Goal: Information Seeking & Learning: Learn about a topic

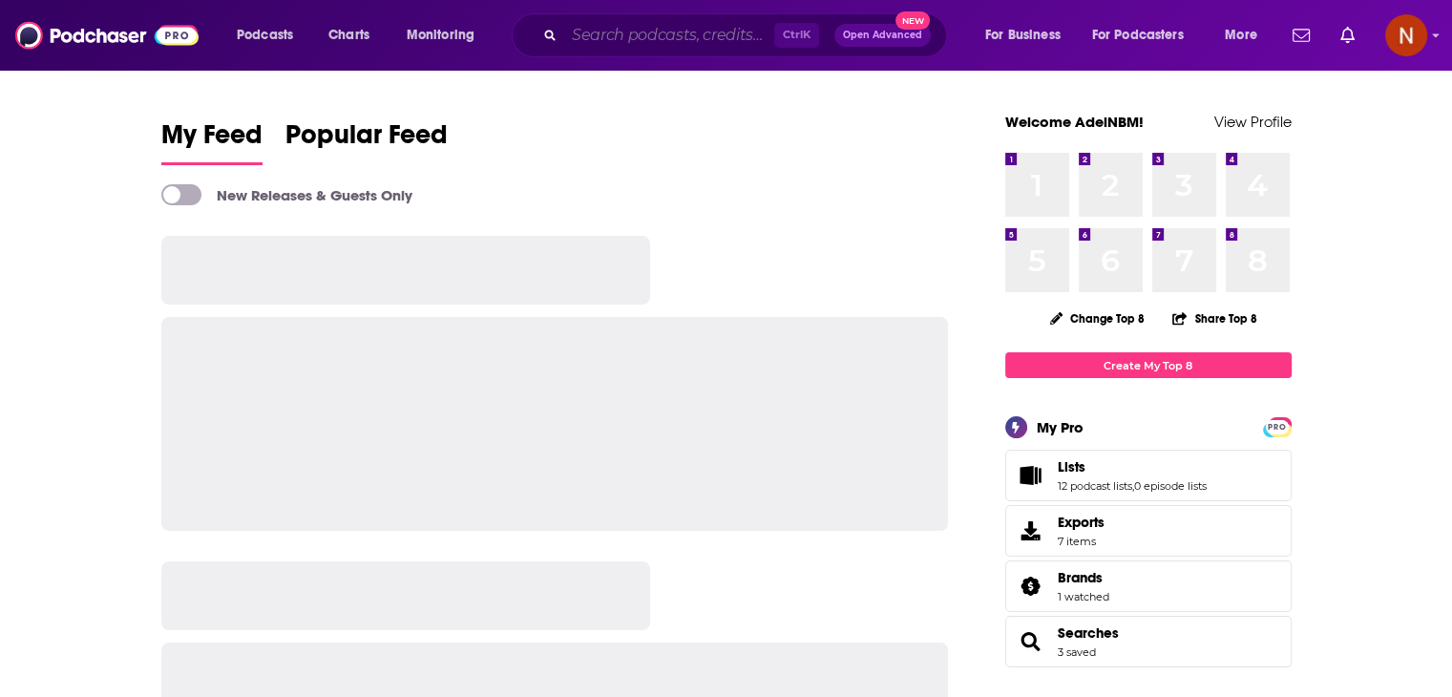
click at [609, 32] on input "Search podcasts, credits, & more..." at bounding box center [669, 35] width 210 height 31
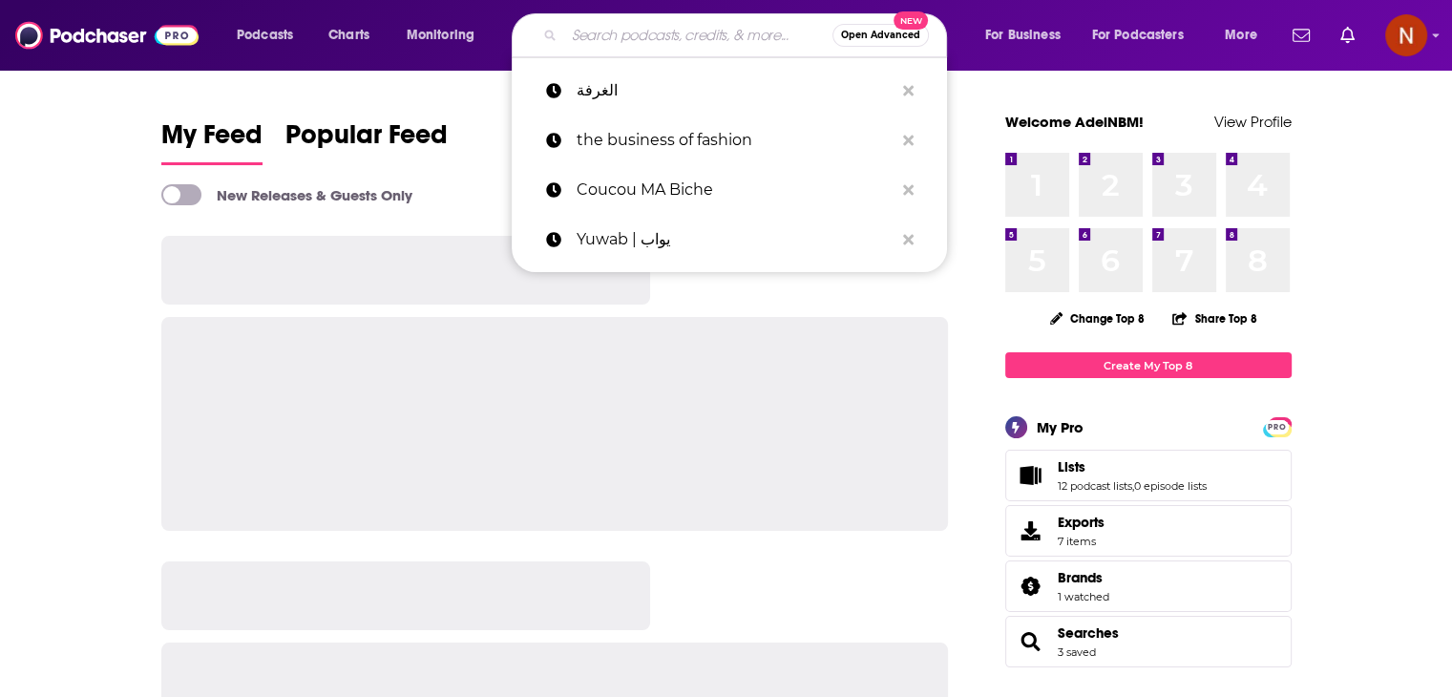
type input "t"
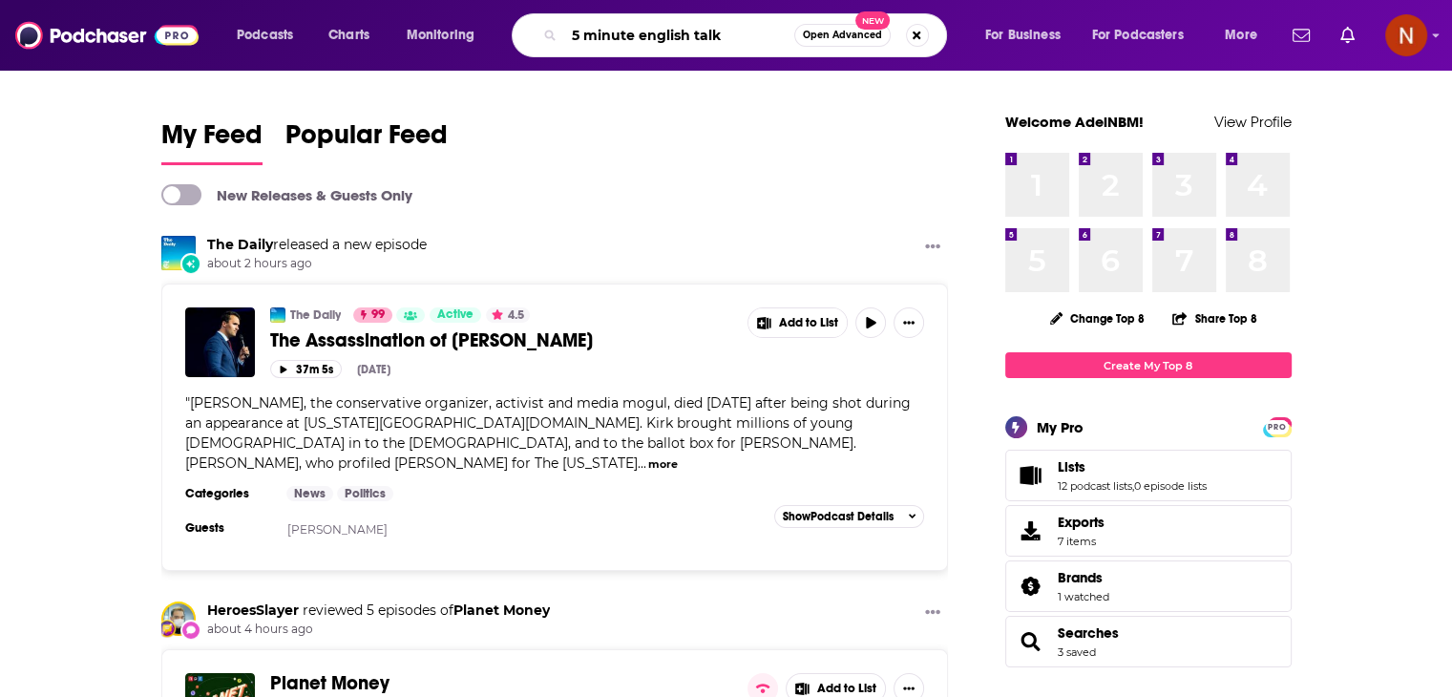
type input "5 minute english talk"
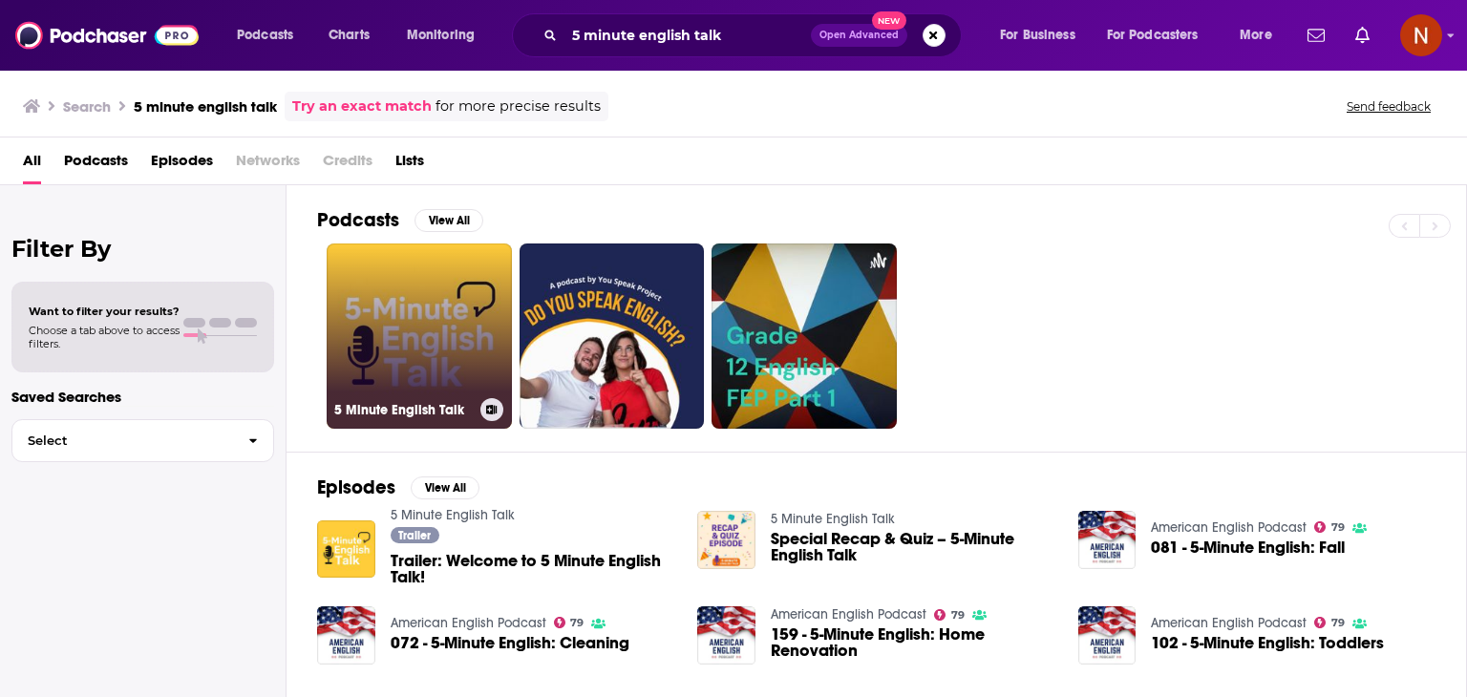
click at [413, 311] on link "5 Minute English Talk" at bounding box center [419, 336] width 185 height 185
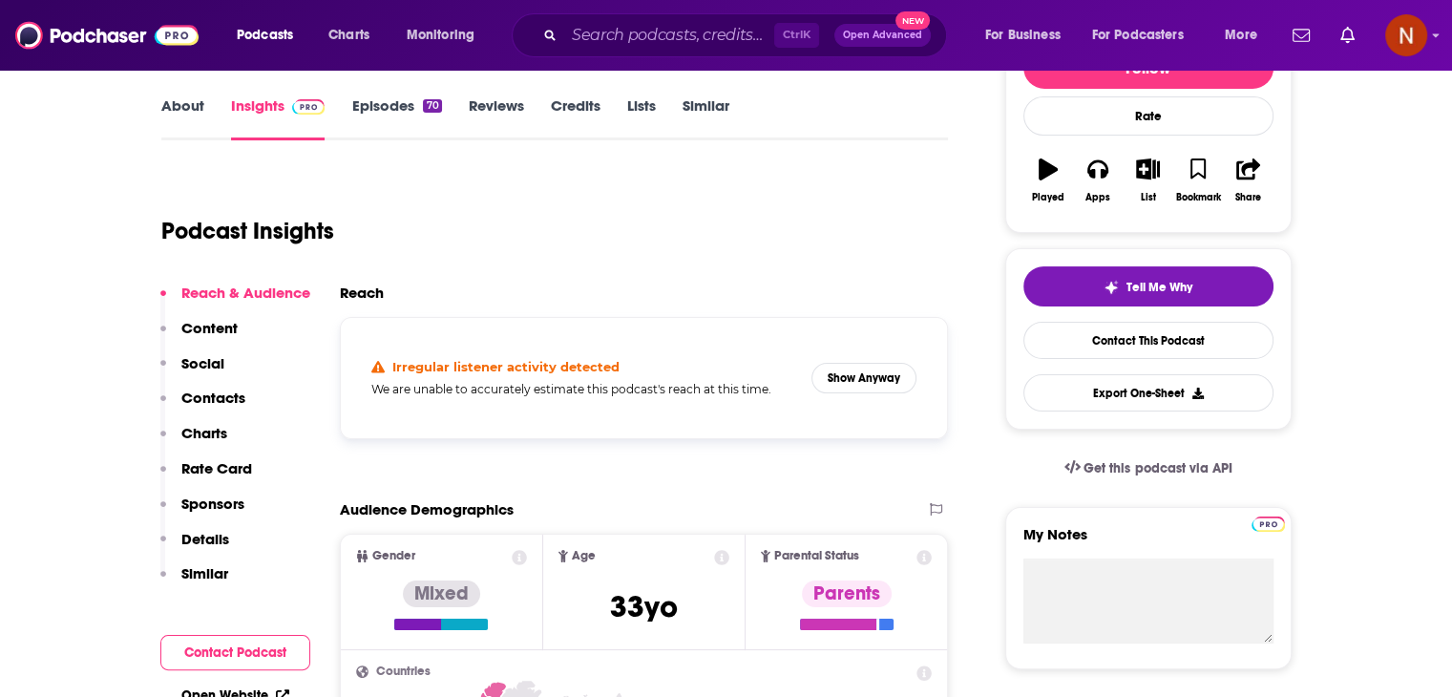
scroll to position [269, 0]
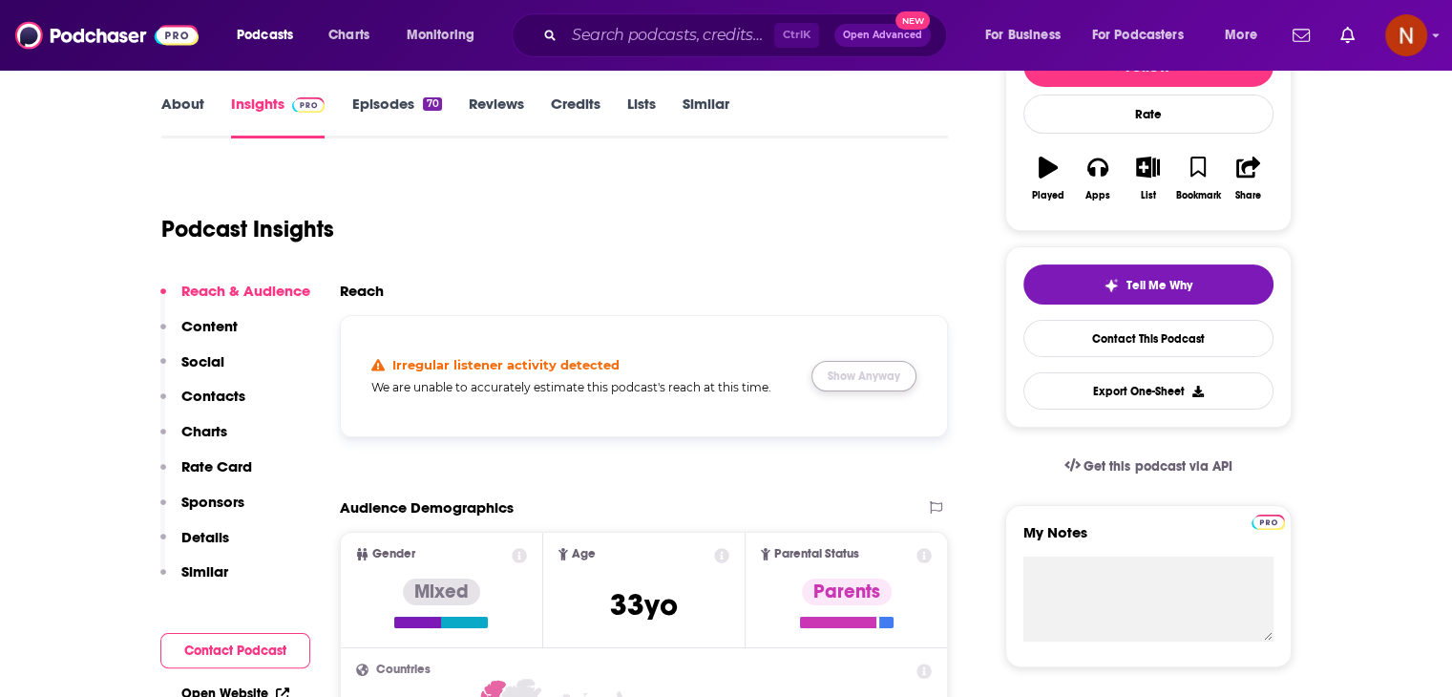
click at [870, 382] on button "Show Anyway" at bounding box center [864, 376] width 105 height 31
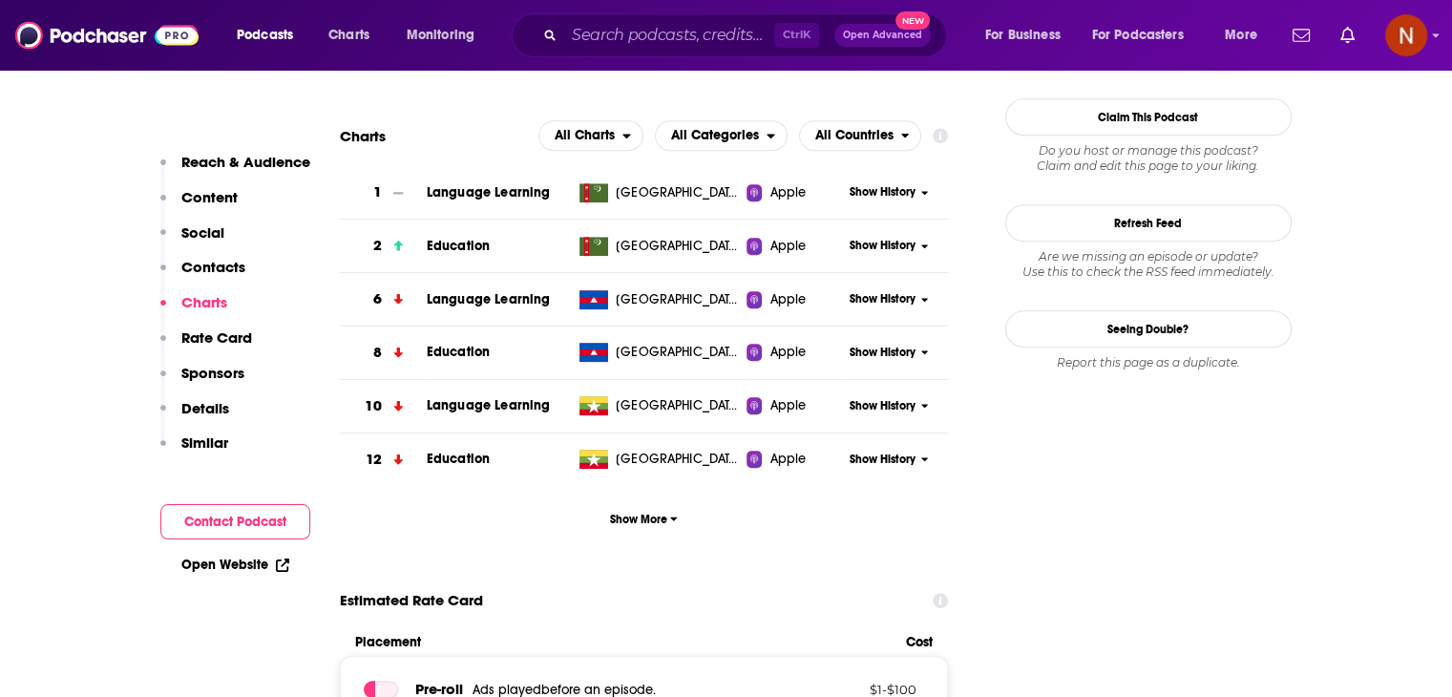
scroll to position [1717, 0]
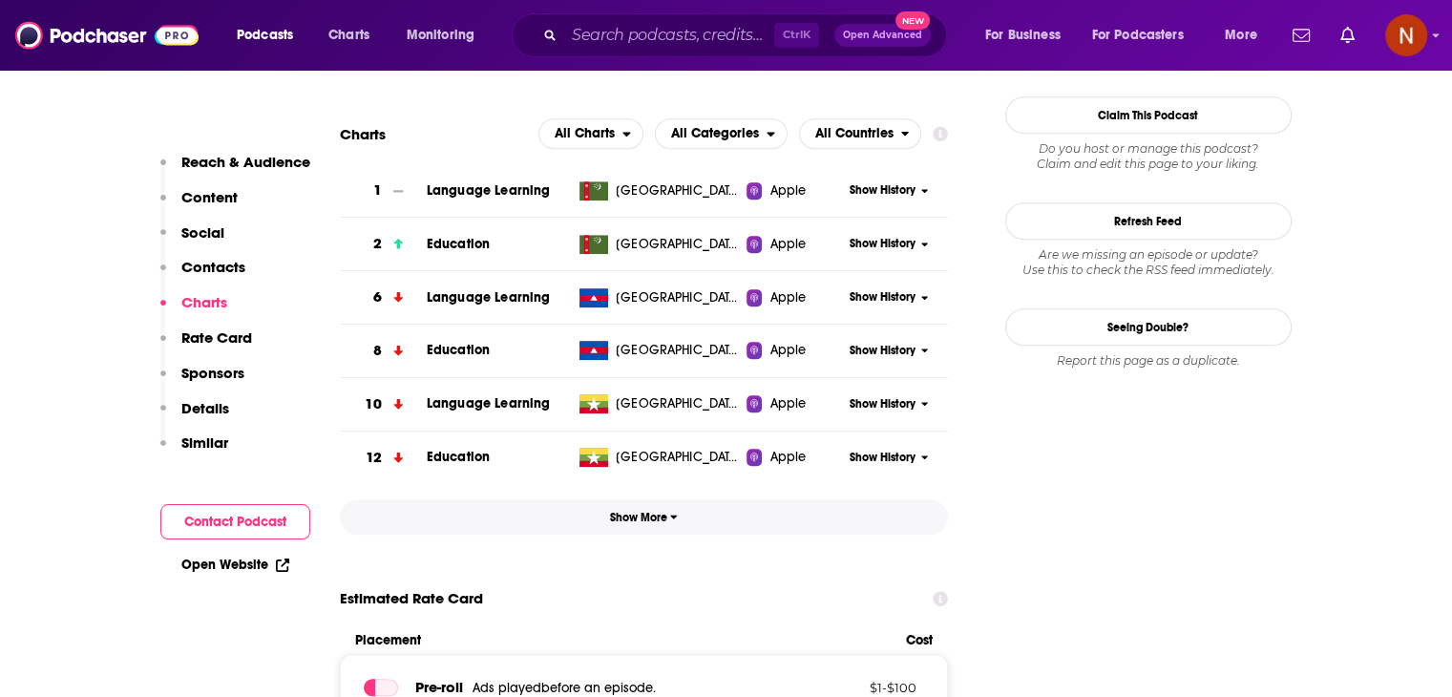
click at [645, 523] on span "Show More" at bounding box center [644, 517] width 68 height 13
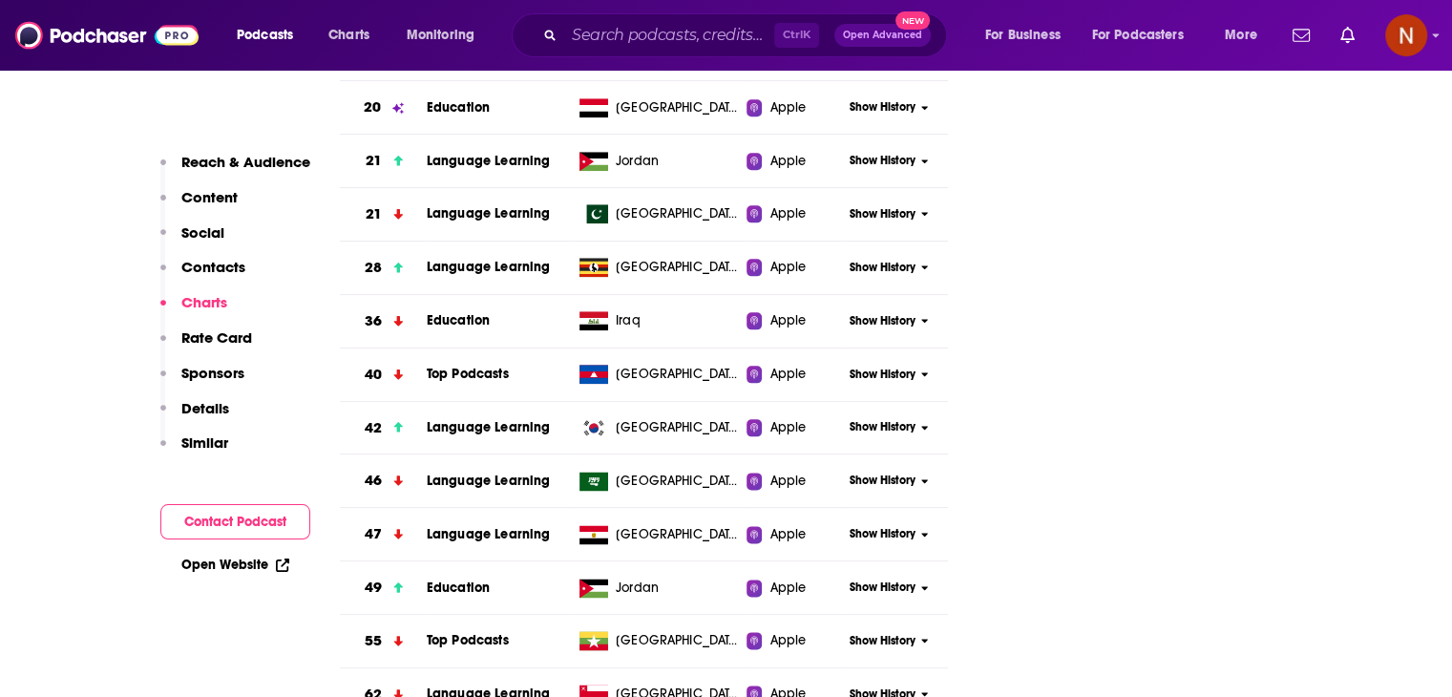
scroll to position [2282, 0]
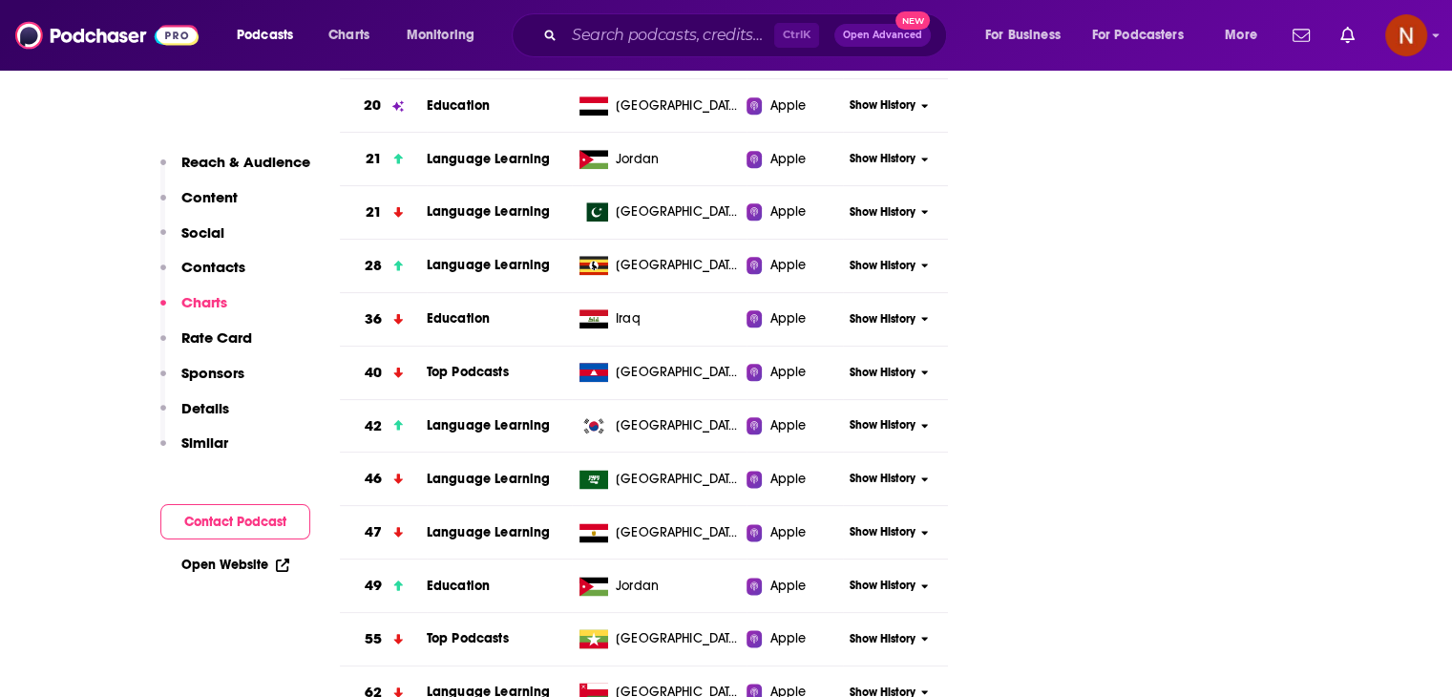
click at [859, 490] on div "Show History" at bounding box center [895, 478] width 105 height 47
click at [878, 479] on span "Show History" at bounding box center [883, 479] width 66 height 16
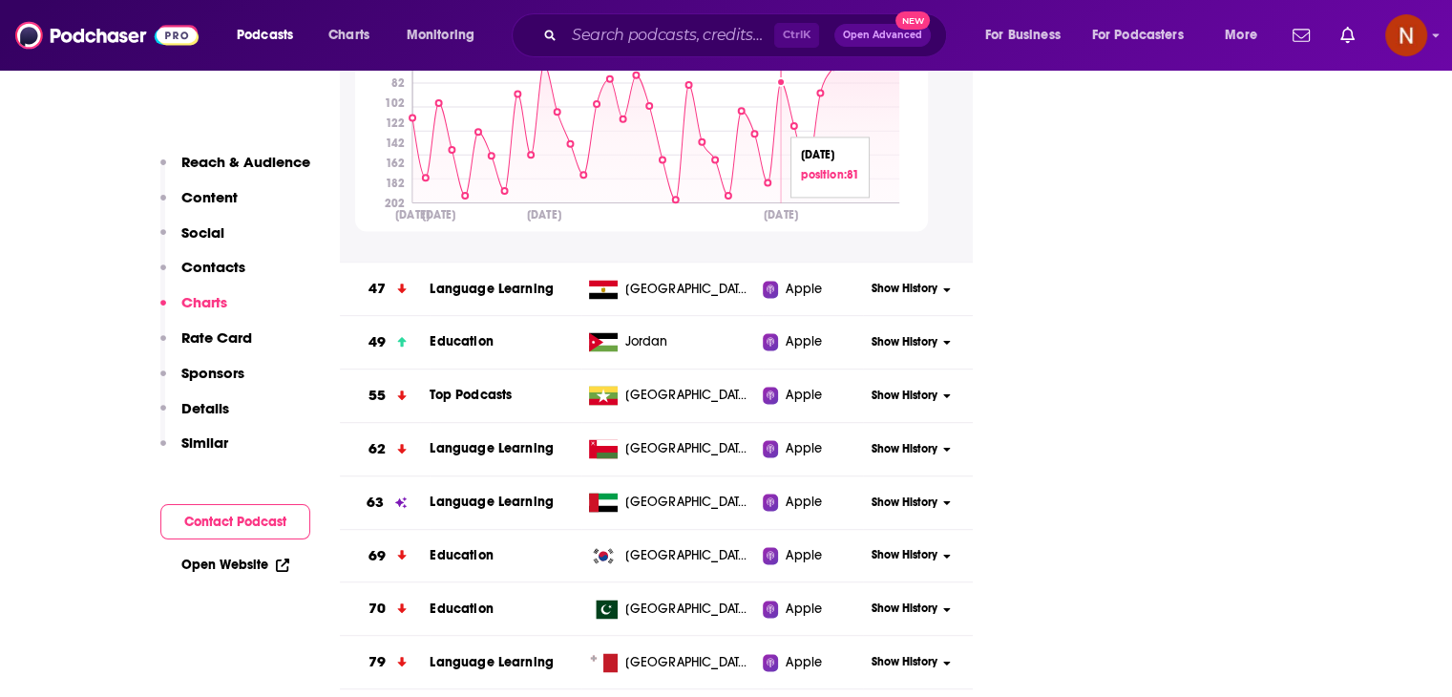
scroll to position [2851, 0]
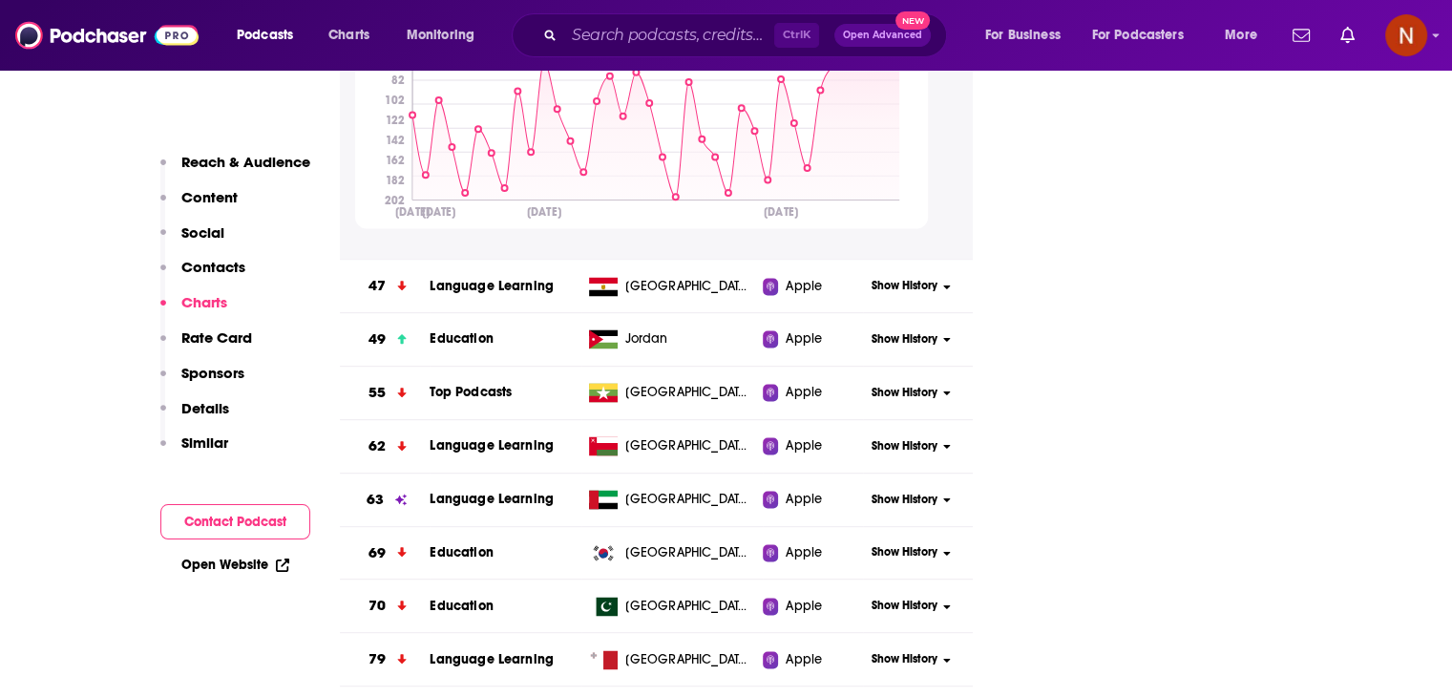
click at [883, 492] on span "Show History" at bounding box center [905, 500] width 66 height 16
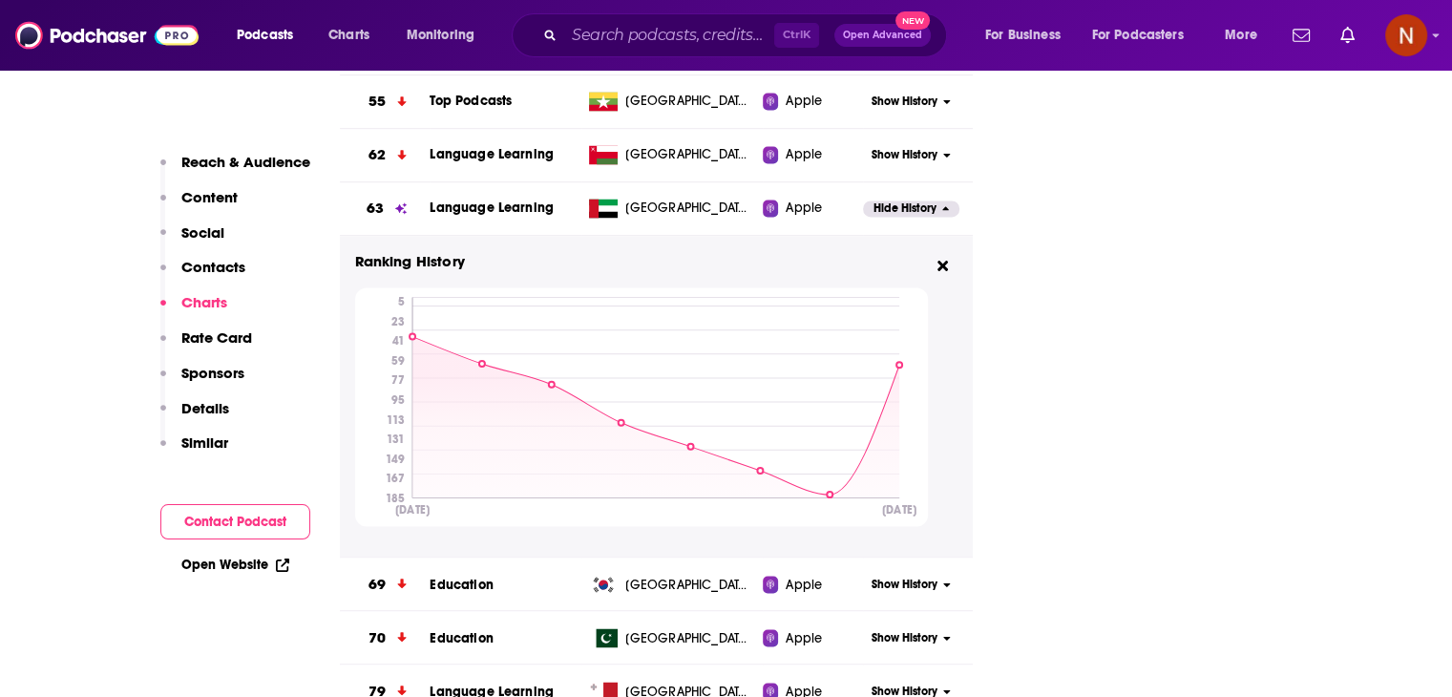
scroll to position [3117, 0]
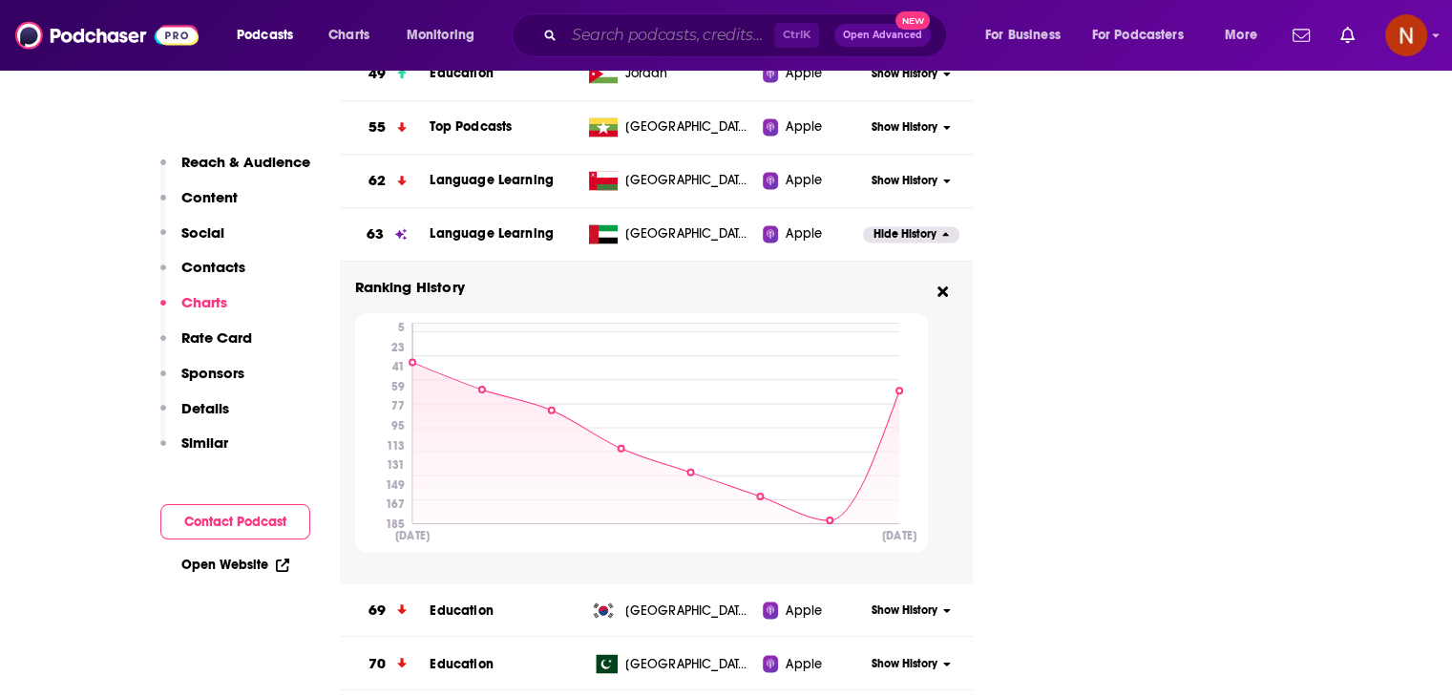
click at [745, 41] on input "Search podcasts, credits, & more..." at bounding box center [669, 35] width 210 height 31
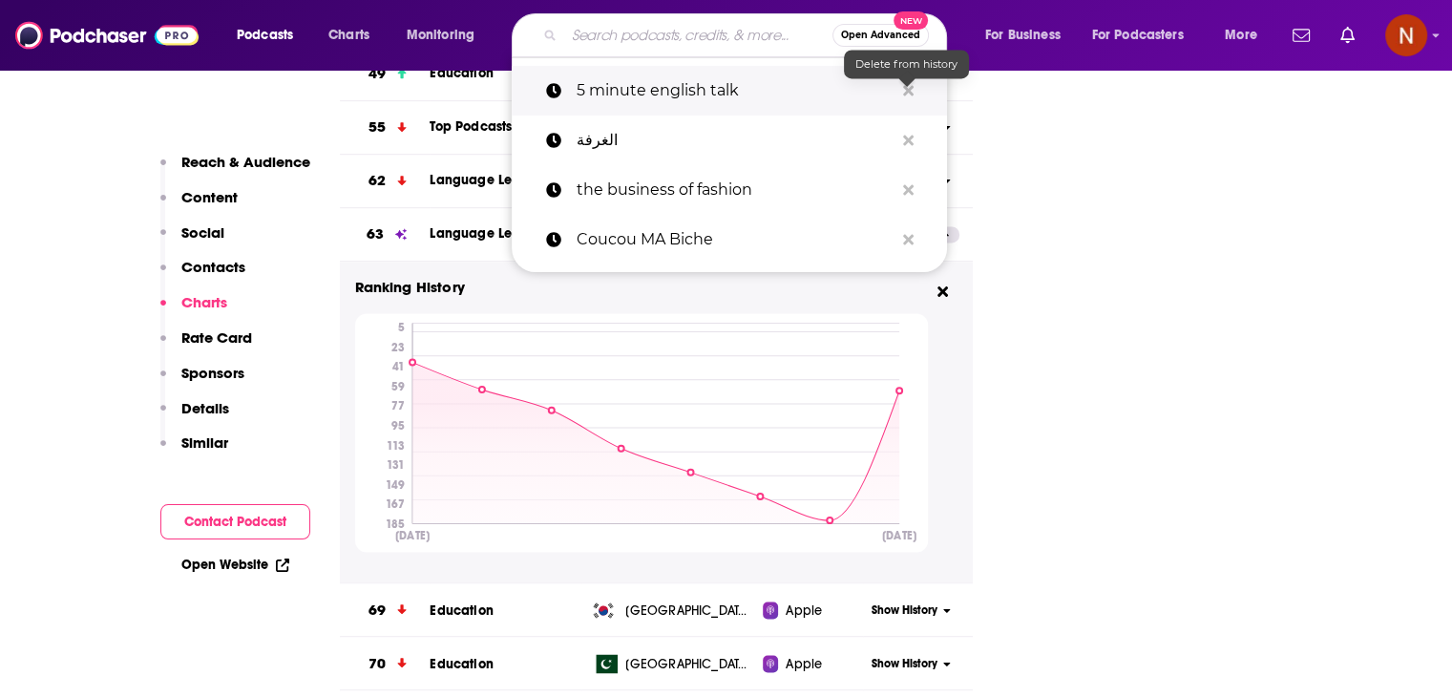
click at [904, 93] on icon "Search podcasts, credits, & more..." at bounding box center [908, 90] width 11 height 11
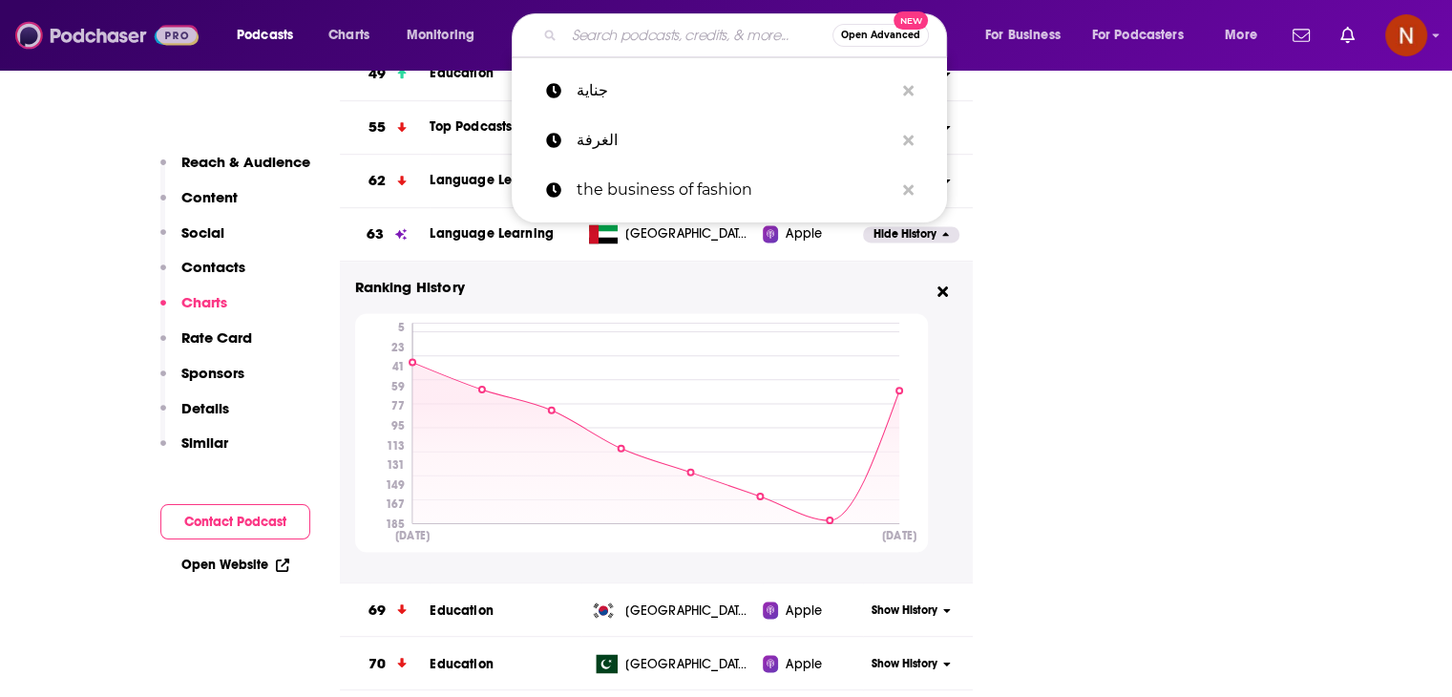
click at [79, 33] on img at bounding box center [106, 35] width 183 height 36
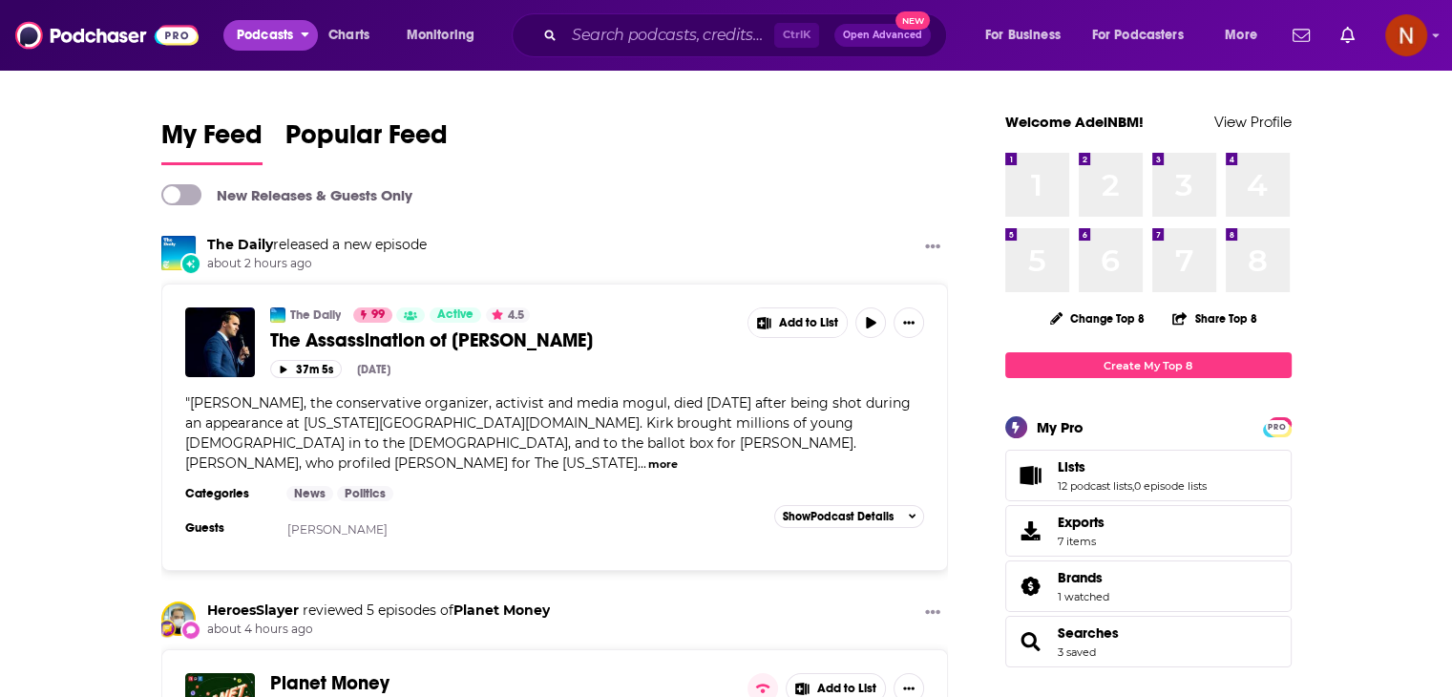
click at [265, 36] on span "Podcasts" at bounding box center [265, 35] width 56 height 27
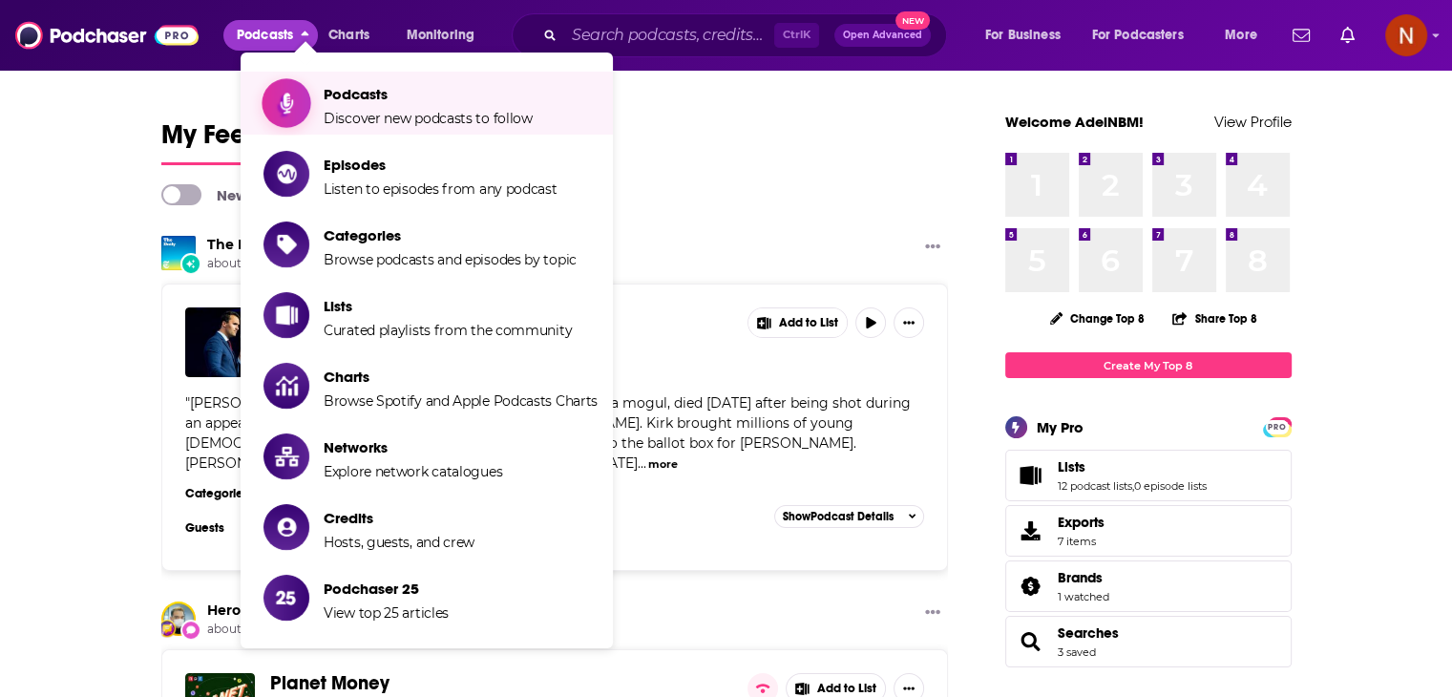
click at [359, 99] on span "Podcasts" at bounding box center [428, 94] width 209 height 18
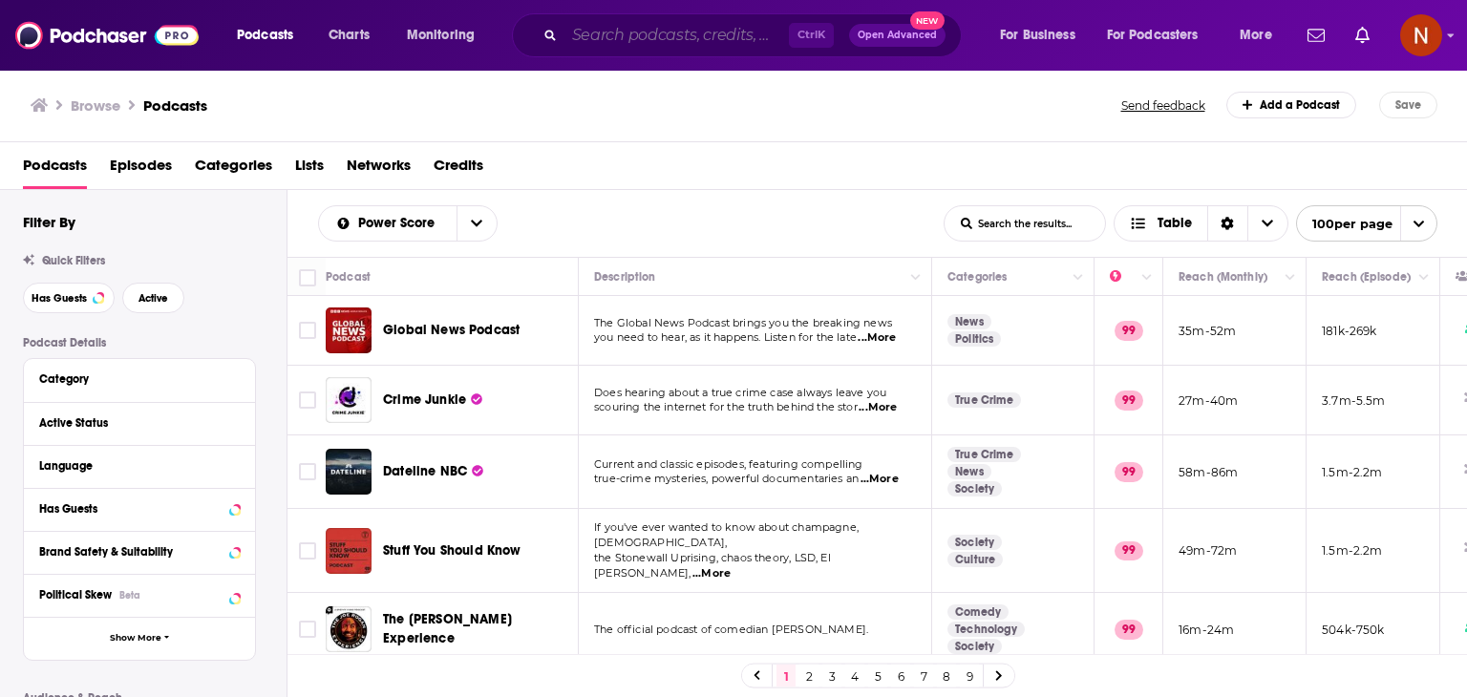
click at [641, 23] on input "Search podcasts, credits, & more..." at bounding box center [676, 35] width 224 height 31
